Goal: Task Accomplishment & Management: Complete application form

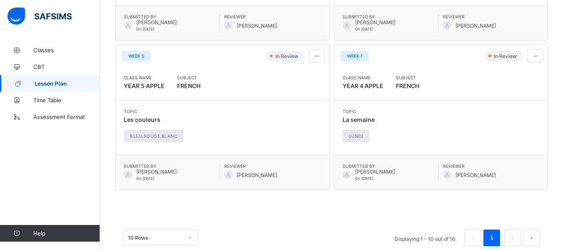
scroll to position [698, 0]
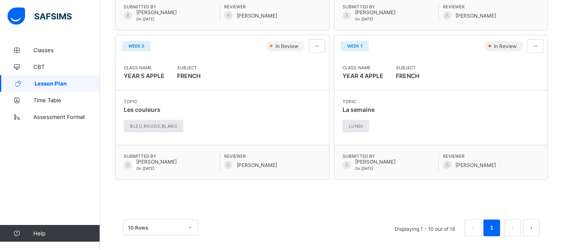
click at [534, 229] on button "next page" at bounding box center [531, 227] width 17 height 17
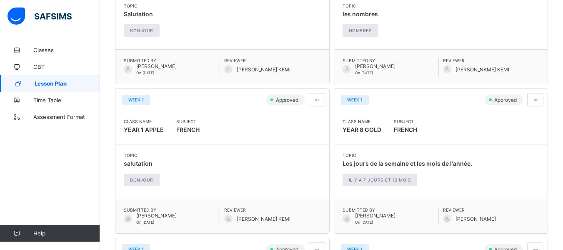
scroll to position [388, 0]
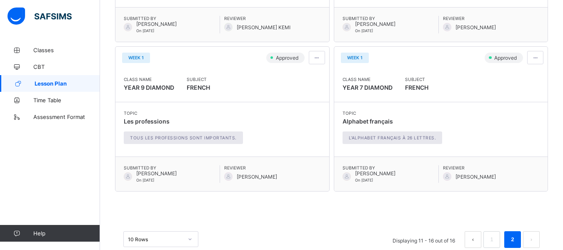
click at [479, 243] on button "prev page" at bounding box center [473, 239] width 17 height 17
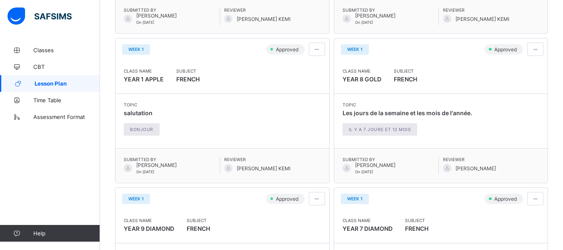
scroll to position [250, 0]
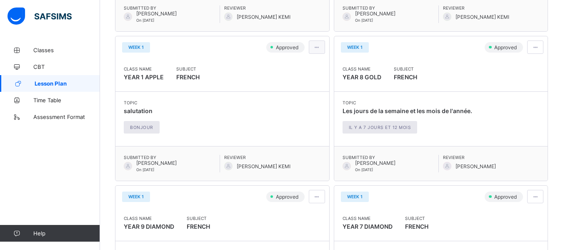
click at [319, 47] on span at bounding box center [316, 47] width 7 height 6
click at [320, 47] on span at bounding box center [316, 47] width 7 height 6
click at [320, 48] on span at bounding box center [316, 47] width 7 height 6
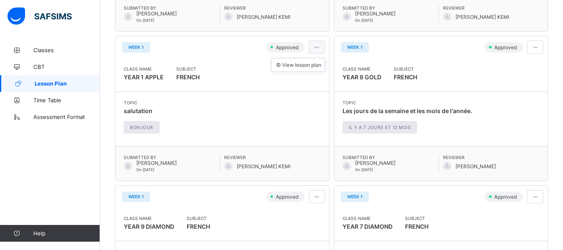
click at [320, 48] on span at bounding box center [316, 47] width 7 height 6
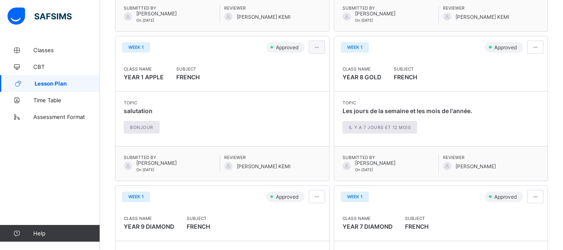
click at [320, 48] on span at bounding box center [316, 47] width 7 height 6
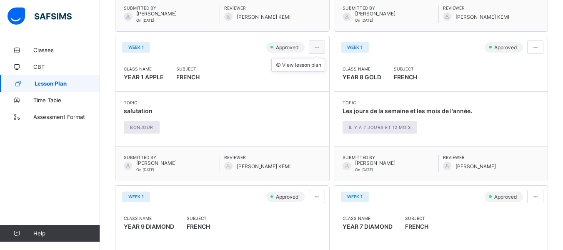
click at [320, 45] on span at bounding box center [316, 47] width 7 height 6
click at [320, 48] on span at bounding box center [316, 47] width 7 height 6
click at [304, 64] on span "View lesson plan" at bounding box center [298, 65] width 46 height 6
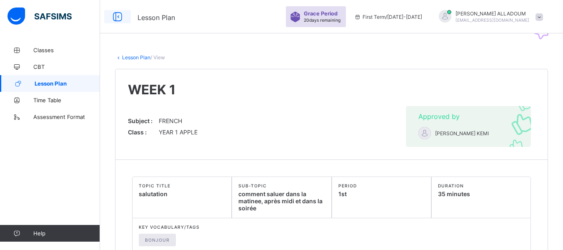
click at [113, 16] on icon at bounding box center [117, 17] width 14 height 12
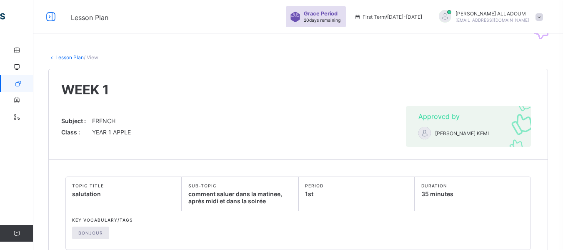
click at [77, 59] on link "Lesson Plan" at bounding box center [69, 57] width 28 height 6
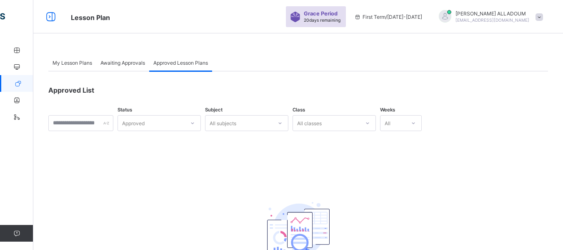
click at [65, 61] on span "My Lesson Plans" at bounding box center [73, 63] width 40 height 6
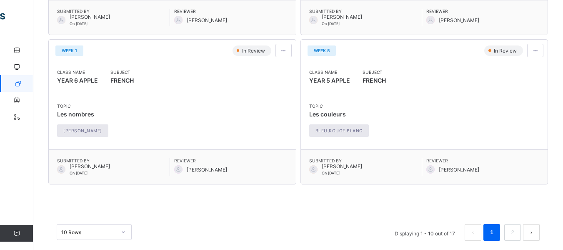
scroll to position [696, 0]
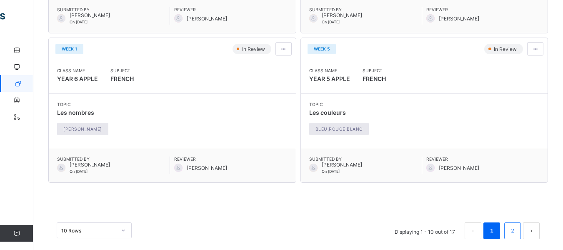
click at [516, 231] on link "2" at bounding box center [512, 230] width 8 height 11
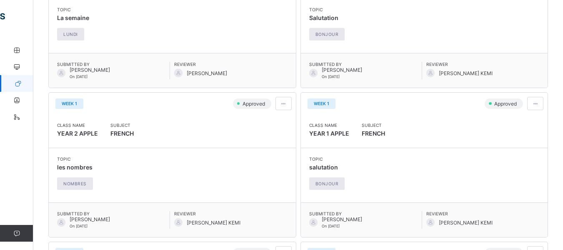
scroll to position [210, 0]
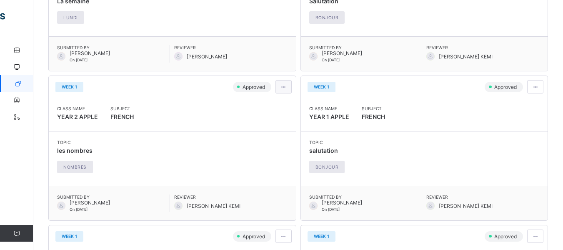
click at [283, 88] on span at bounding box center [283, 87] width 7 height 6
click at [267, 105] on span "View lesson plan" at bounding box center [265, 104] width 46 height 6
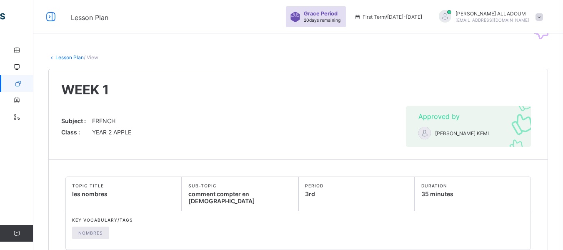
click at [93, 60] on span "/ View" at bounding box center [91, 57] width 15 height 6
click at [87, 19] on span "Lesson Plan" at bounding box center [90, 17] width 38 height 8
click at [62, 57] on link "Lesson Plan" at bounding box center [69, 57] width 28 height 6
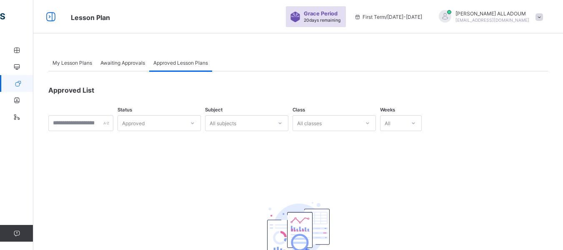
click at [81, 63] on span "My Lesson Plans" at bounding box center [73, 63] width 40 height 6
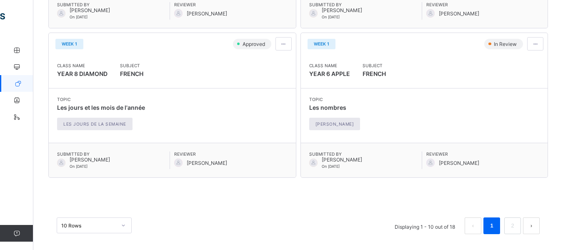
scroll to position [706, 0]
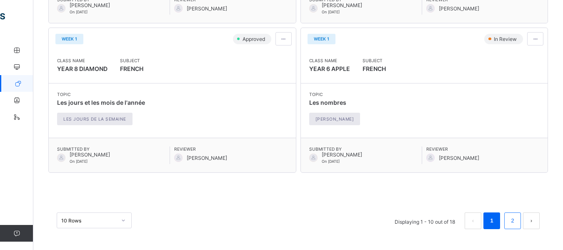
click at [516, 220] on link "2" at bounding box center [512, 220] width 8 height 11
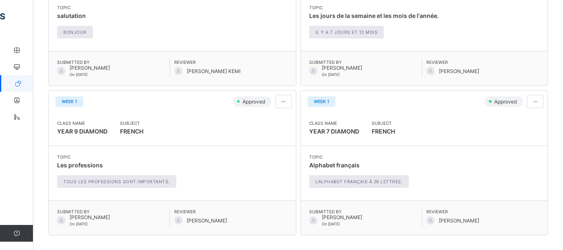
scroll to position [513, 0]
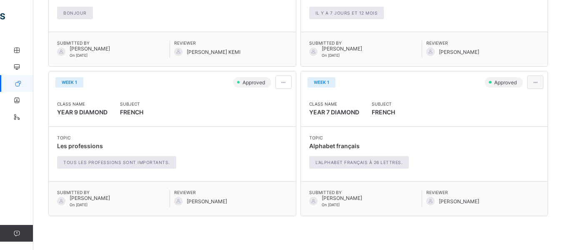
click at [537, 84] on div at bounding box center [535, 81] width 16 height 13
click at [523, 100] on span "View lesson plan" at bounding box center [516, 100] width 46 height 6
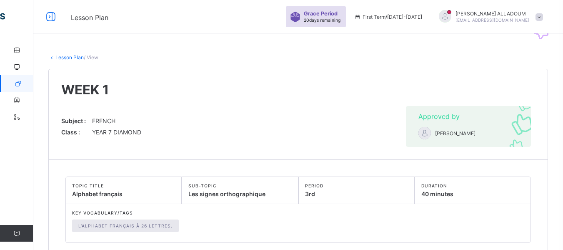
click at [75, 56] on link "Lesson Plan" at bounding box center [69, 57] width 28 height 6
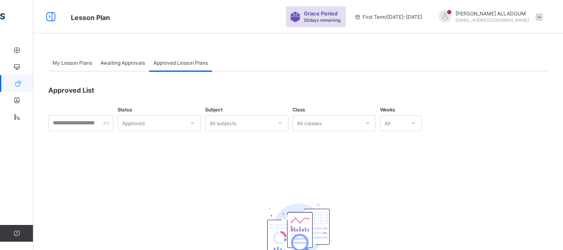
click at [80, 60] on span "My Lesson Plans" at bounding box center [73, 63] width 40 height 6
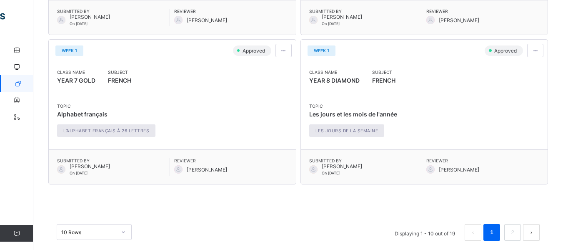
scroll to position [706, 0]
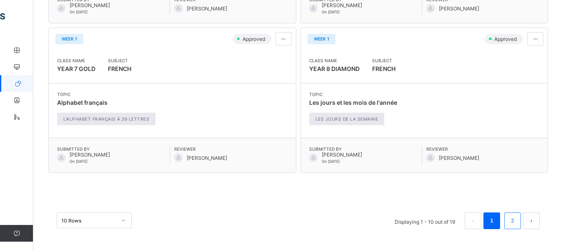
click at [514, 221] on li "2" at bounding box center [512, 220] width 17 height 17
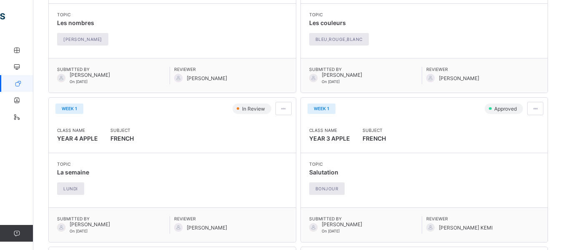
scroll to position [219, 0]
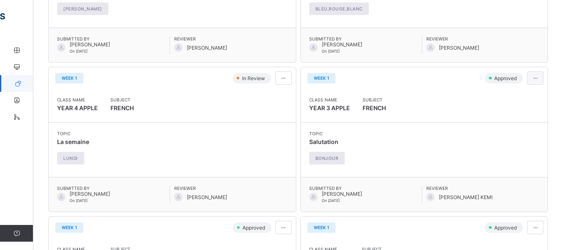
click at [541, 81] on div at bounding box center [535, 77] width 16 height 13
click at [534, 98] on span "View lesson plan" at bounding box center [516, 96] width 46 height 6
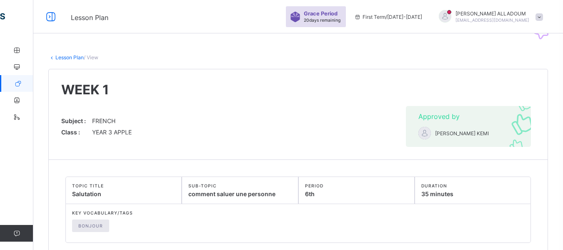
click at [77, 56] on link "Lesson Plan" at bounding box center [69, 57] width 28 height 6
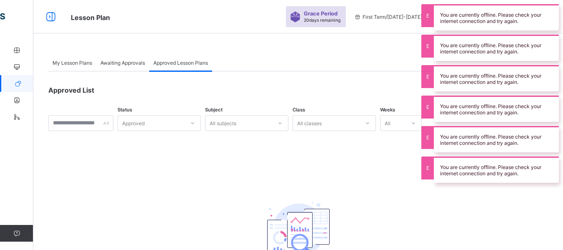
click at [223, 48] on div "My Lesson Plans Awaiting Approvals Approved Lesson Plans Approved Lesson Plans …" at bounding box center [298, 180] width 530 height 277
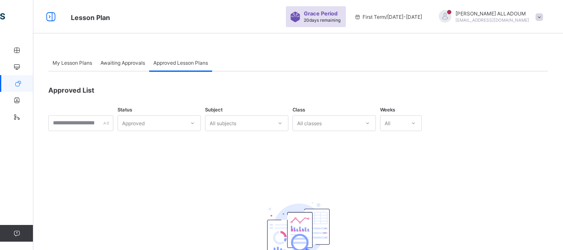
click at [66, 67] on div "My Lesson Plans" at bounding box center [72, 62] width 48 height 17
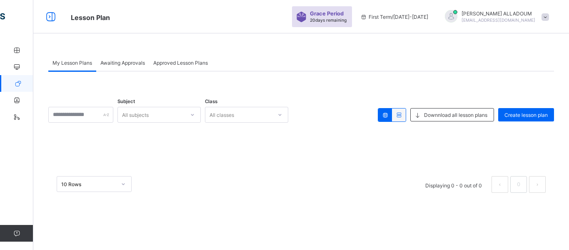
click at [149, 115] on div "All subjects" at bounding box center [135, 115] width 27 height 16
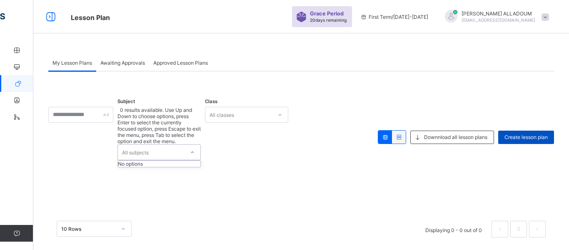
click at [514, 134] on span "Create lesson plan" at bounding box center [526, 137] width 43 height 6
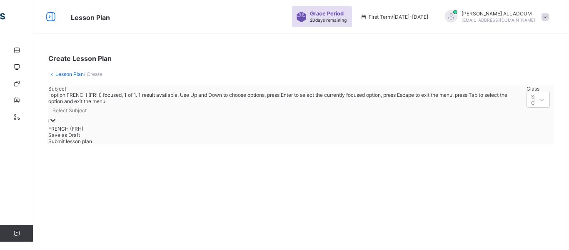
click at [87, 113] on div "Select Subject" at bounding box center [70, 110] width 34 height 6
click at [82, 132] on div "FRENCH (FRH)" at bounding box center [285, 128] width 474 height 6
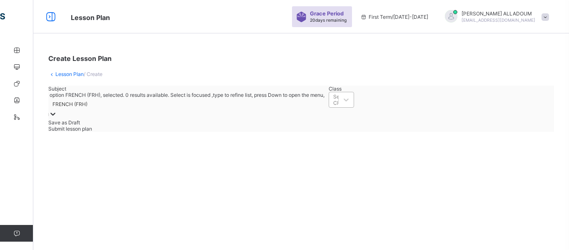
click at [333, 106] on div "Select Class" at bounding box center [340, 99] width 15 height 13
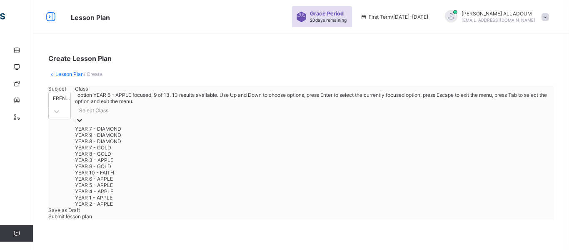
click at [171, 182] on div "YEAR 6 - APPLE" at bounding box center [312, 178] width 475 height 6
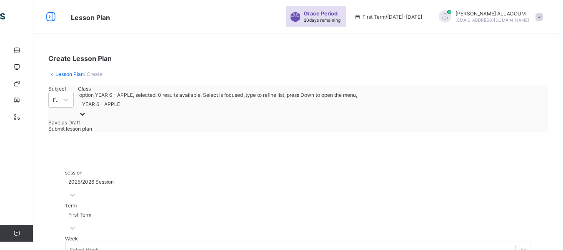
click at [63, 75] on link "Lesson Plan" at bounding box center [69, 74] width 28 height 6
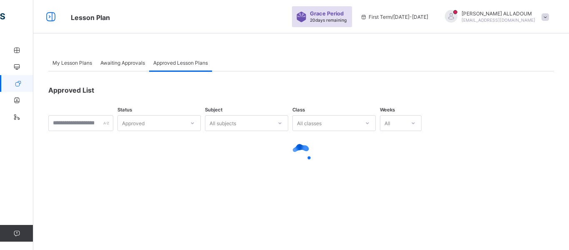
click at [124, 47] on div "My Lesson Plans Awaiting Approvals Approved Lesson Plans Approved Lesson Plans …" at bounding box center [301, 113] width 536 height 143
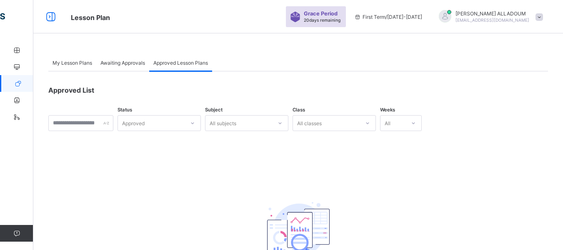
click at [80, 64] on span "My Lesson Plans" at bounding box center [73, 63] width 40 height 6
